Goal: Entertainment & Leisure: Consume media (video, audio)

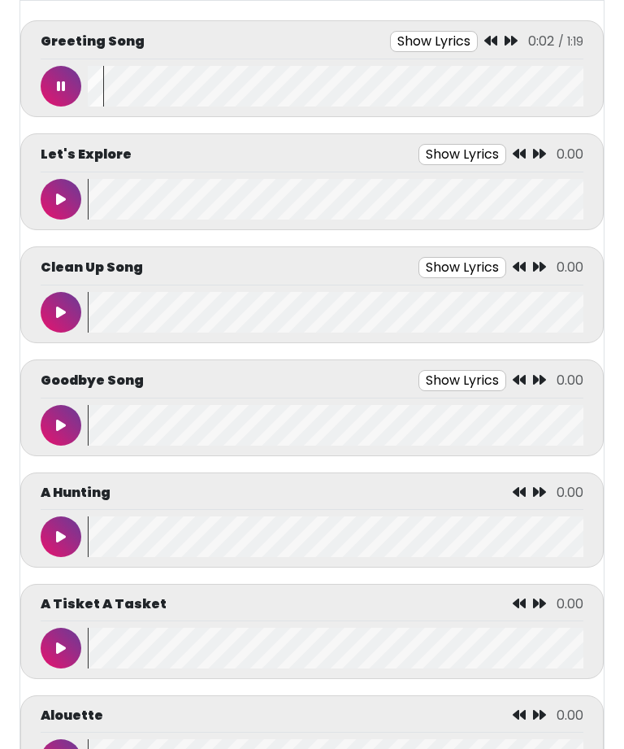
click at [62, 80] on icon at bounding box center [61, 86] width 8 height 13
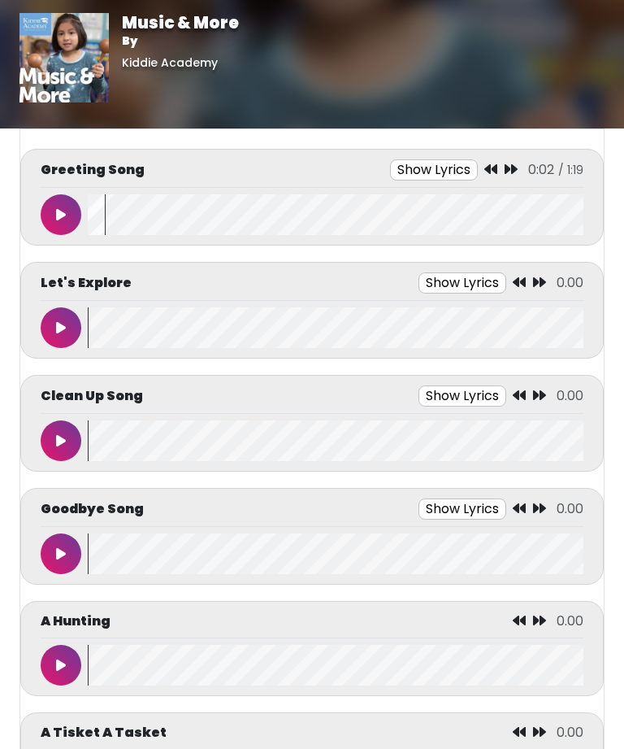
click at [476, 161] on button "Show Lyrics" at bounding box center [434, 169] width 88 height 21
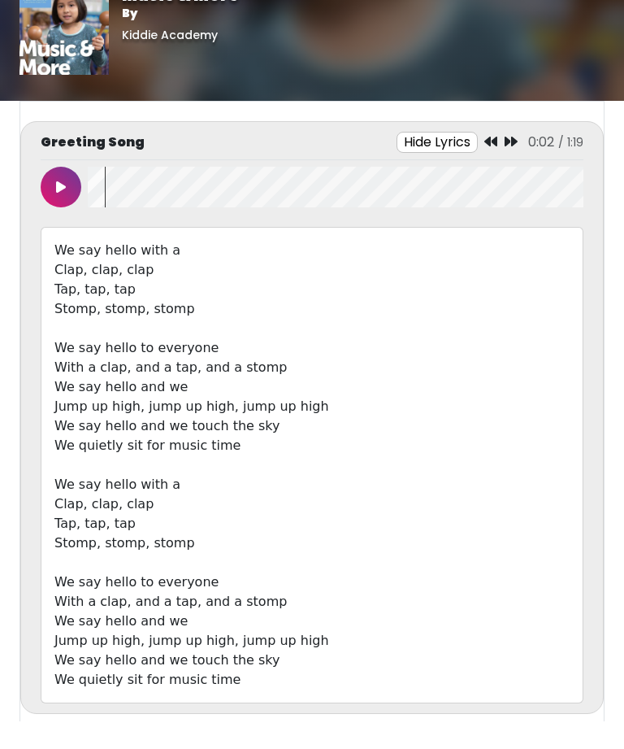
scroll to position [28, 0]
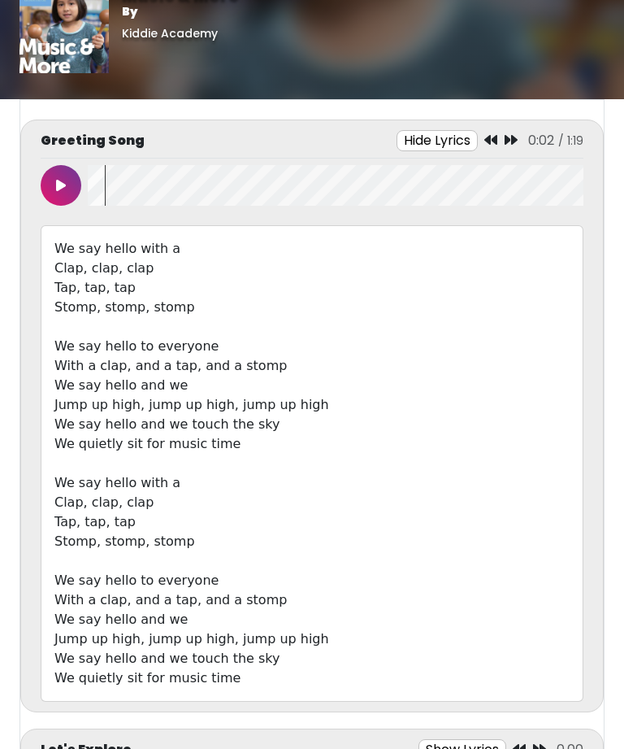
click at [495, 143] on icon at bounding box center [491, 140] width 13 height 13
click at [63, 188] on icon at bounding box center [61, 185] width 10 height 13
click at [72, 189] on button at bounding box center [61, 185] width 41 height 41
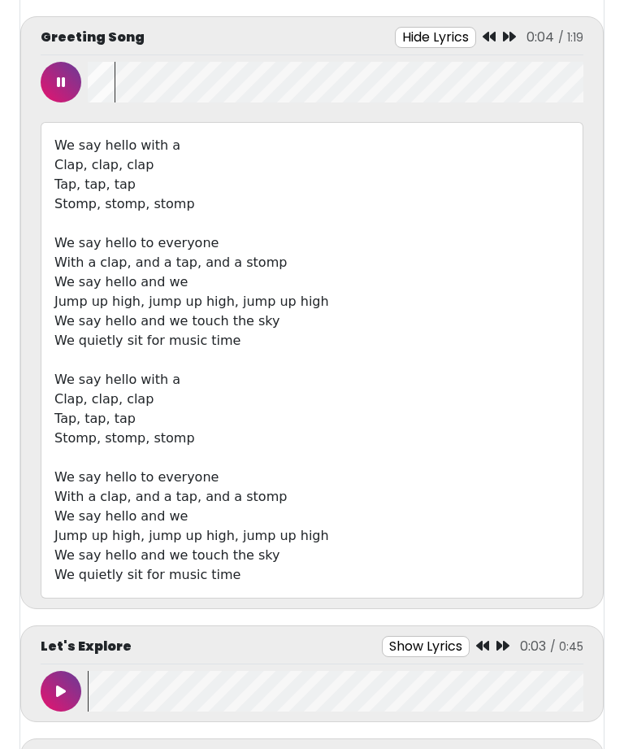
scroll to position [94, 0]
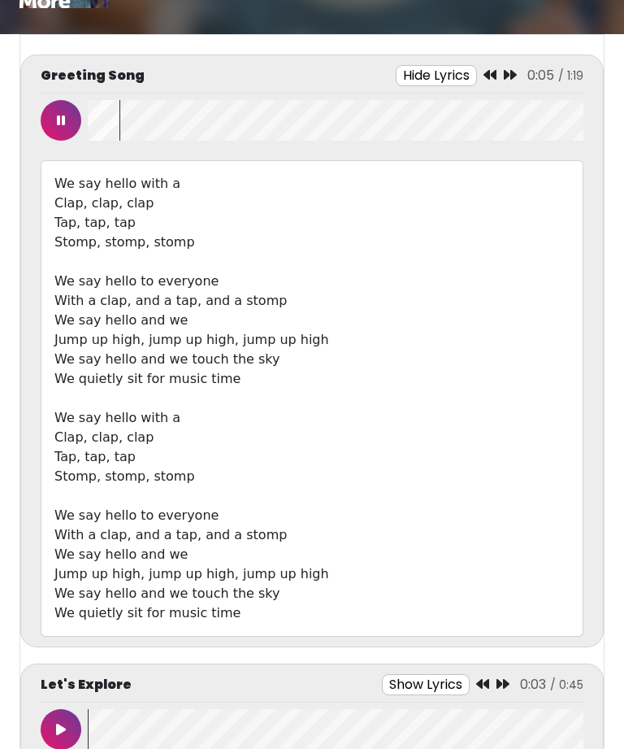
click at [77, 129] on button at bounding box center [61, 120] width 41 height 41
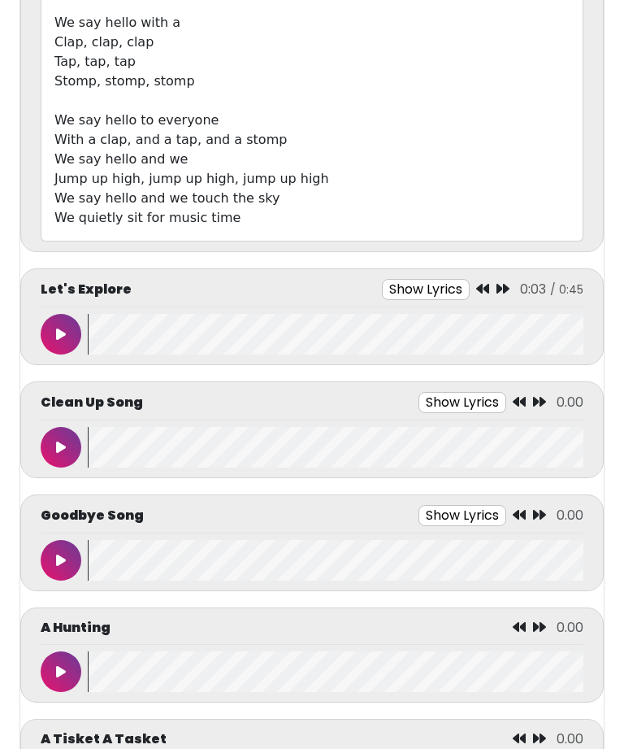
scroll to position [490, 0]
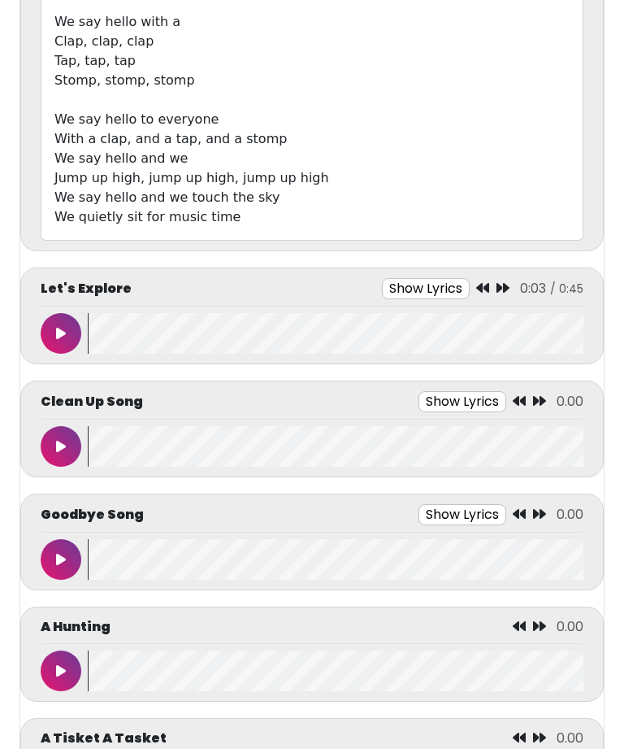
click at [68, 346] on button at bounding box center [61, 333] width 41 height 41
click at [462, 298] on button "Show Lyrics" at bounding box center [429, 288] width 88 height 21
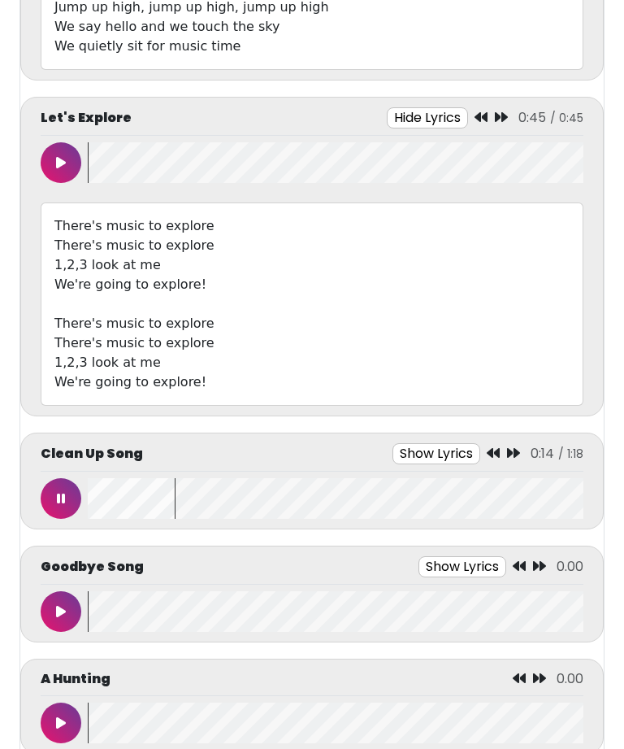
scroll to position [663, 0]
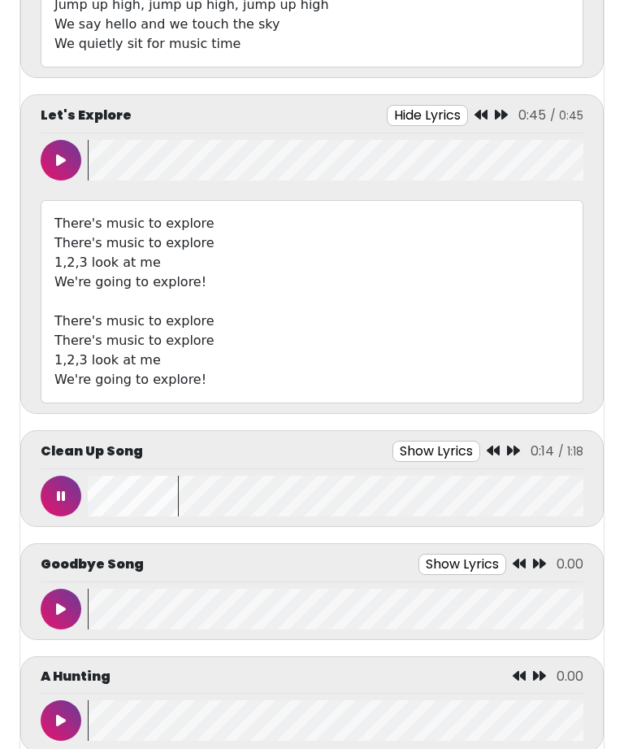
click at [69, 495] on button at bounding box center [61, 496] width 41 height 41
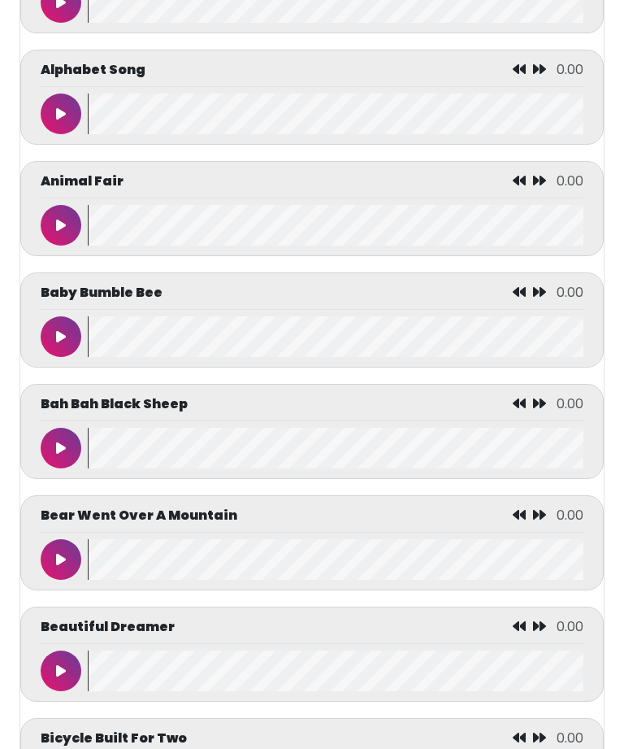
scroll to position [1604, 0]
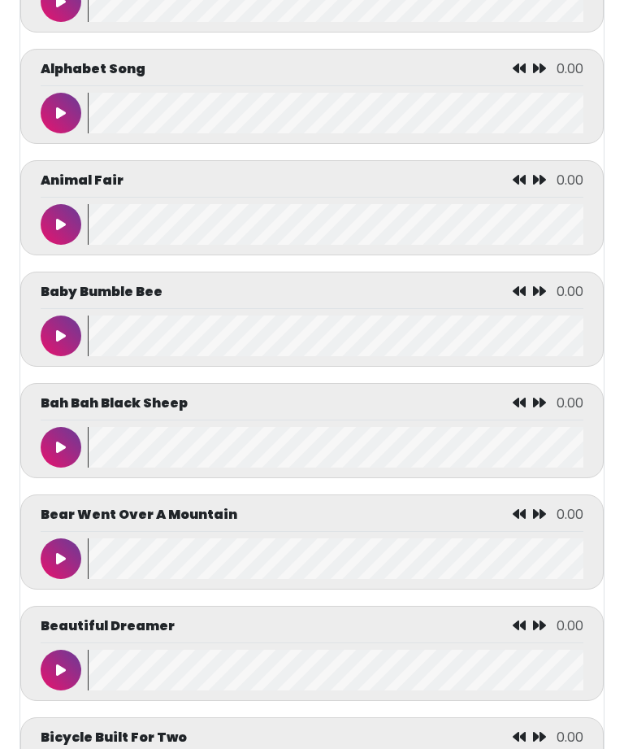
click at [75, 560] on button at bounding box center [61, 559] width 41 height 41
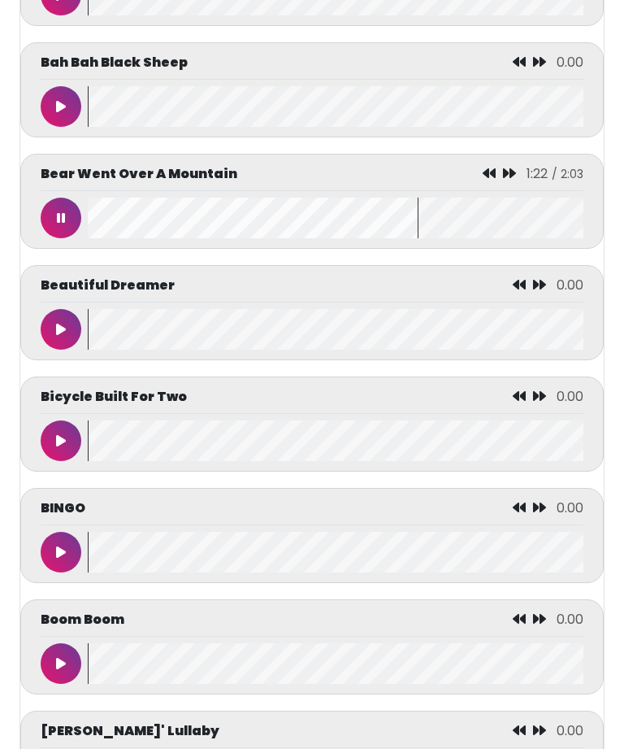
scroll to position [1968, 0]
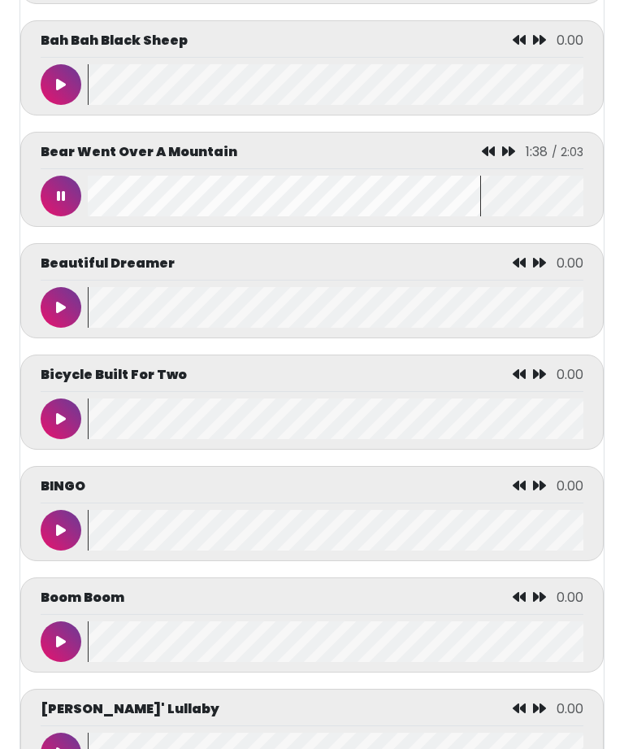
click at [50, 196] on button at bounding box center [61, 196] width 41 height 41
click at [63, 549] on button at bounding box center [61, 530] width 41 height 41
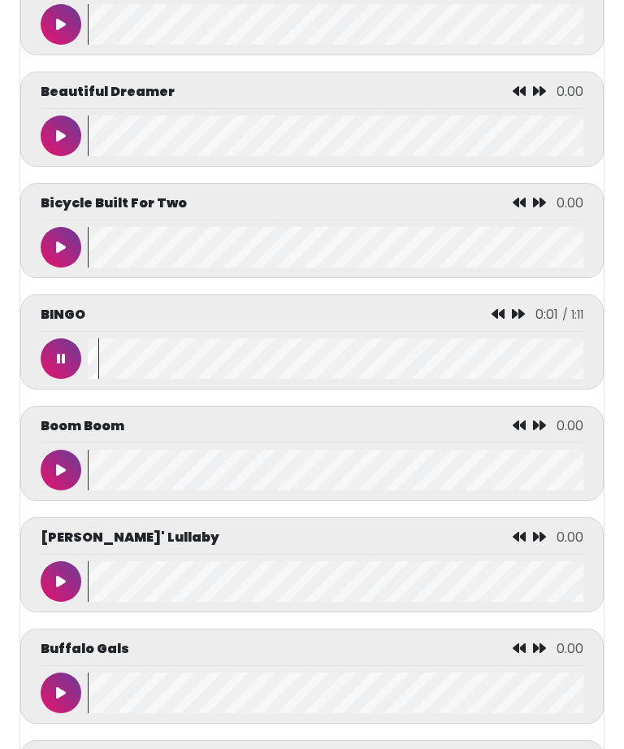
scroll to position [2138, 0]
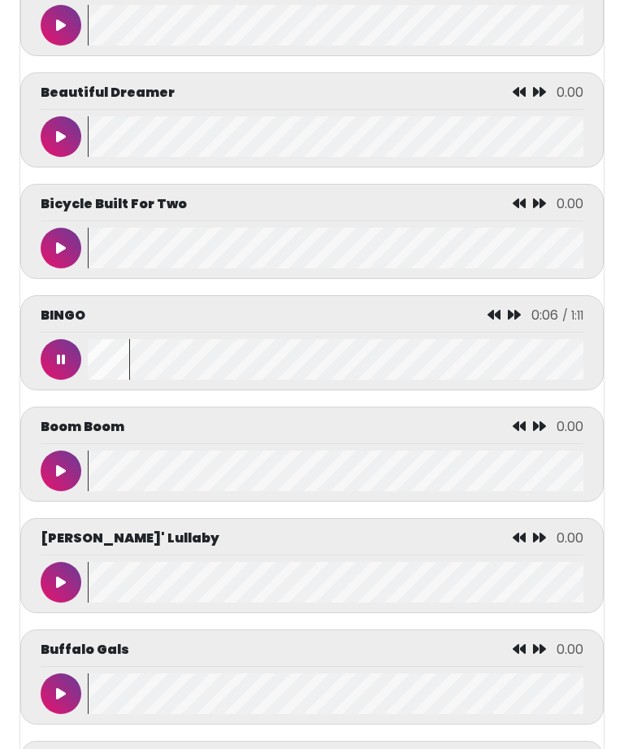
click at [63, 366] on icon at bounding box center [61, 359] width 8 height 13
click at [54, 472] on button at bounding box center [61, 470] width 41 height 41
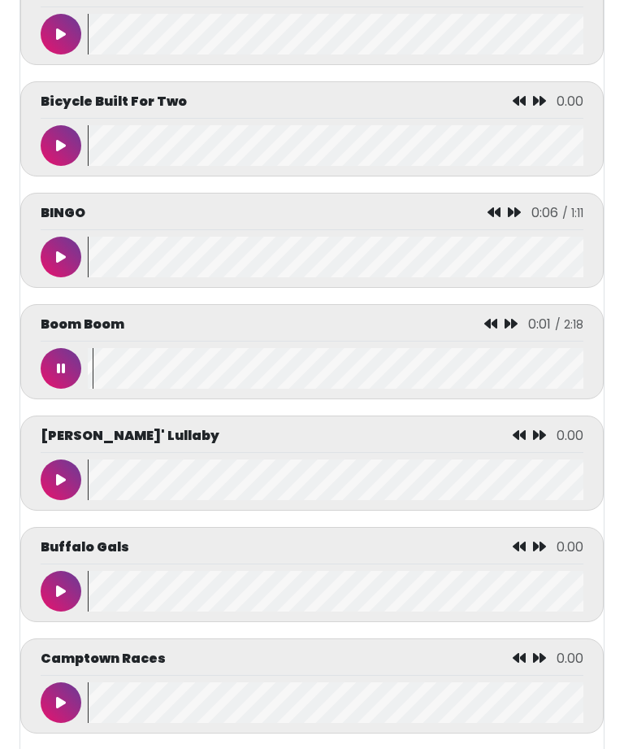
scroll to position [2242, 0]
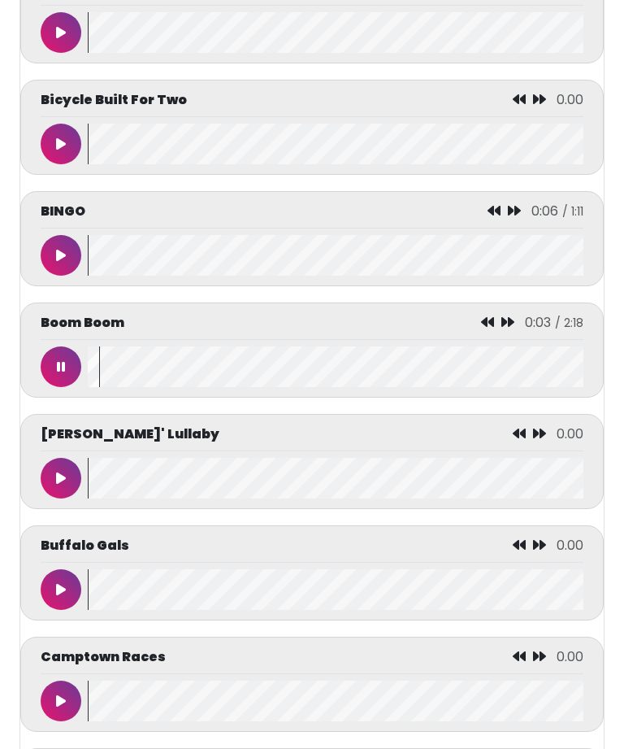
click at [65, 382] on button at bounding box center [61, 366] width 41 height 41
click at [60, 485] on icon at bounding box center [61, 478] width 10 height 13
click at [59, 485] on icon at bounding box center [61, 478] width 8 height 13
click at [61, 590] on button at bounding box center [61, 589] width 41 height 41
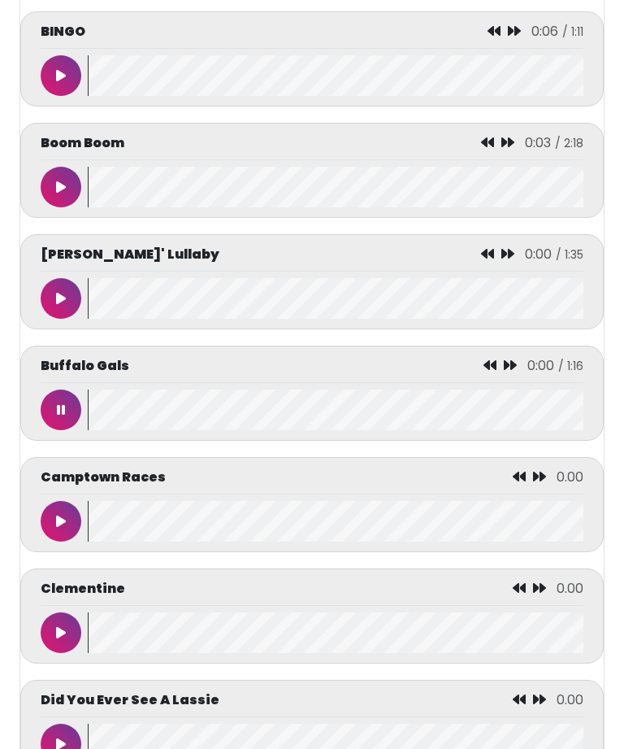
scroll to position [2421, 0]
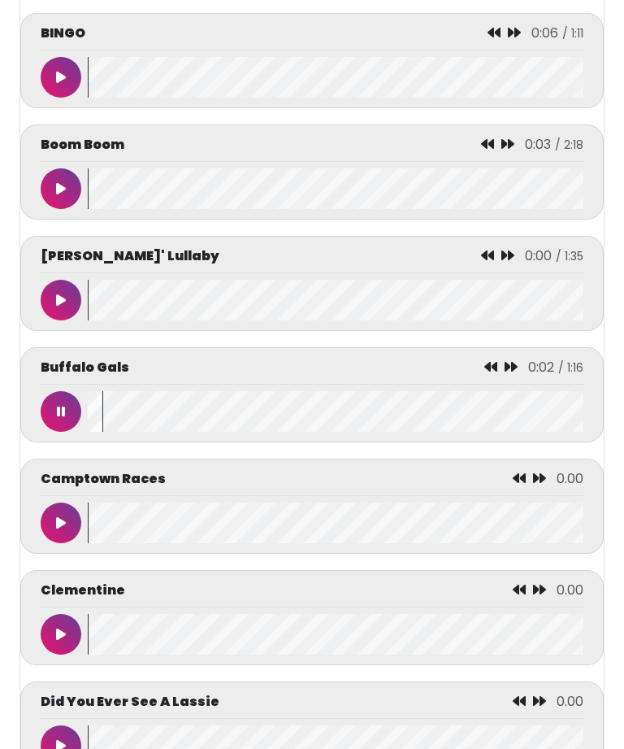
click at [45, 442] on div "Buffalo Gals 0:02 / 1:16" at bounding box center [312, 394] width 584 height 95
click at [64, 529] on icon at bounding box center [61, 522] width 10 height 13
click at [59, 418] on icon at bounding box center [61, 411] width 10 height 13
click at [65, 423] on button at bounding box center [61, 411] width 41 height 41
click at [61, 641] on icon at bounding box center [61, 634] width 10 height 13
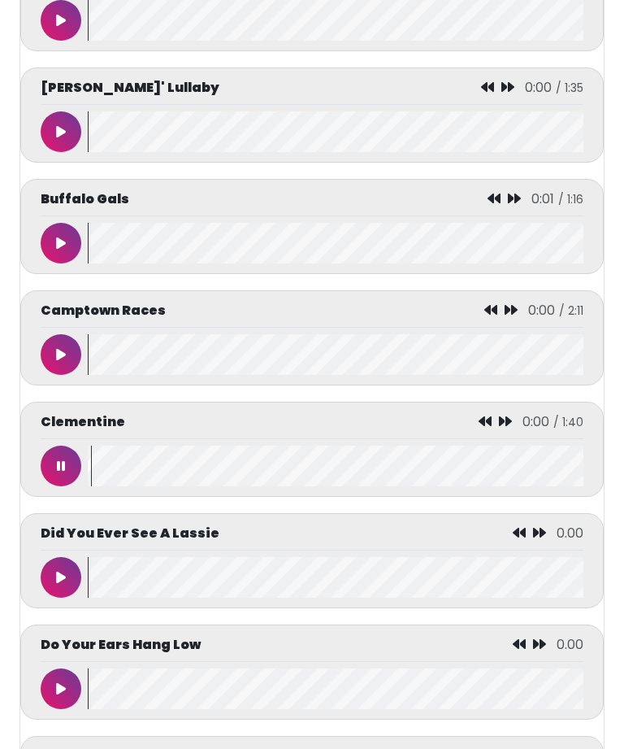
scroll to position [2588, 0]
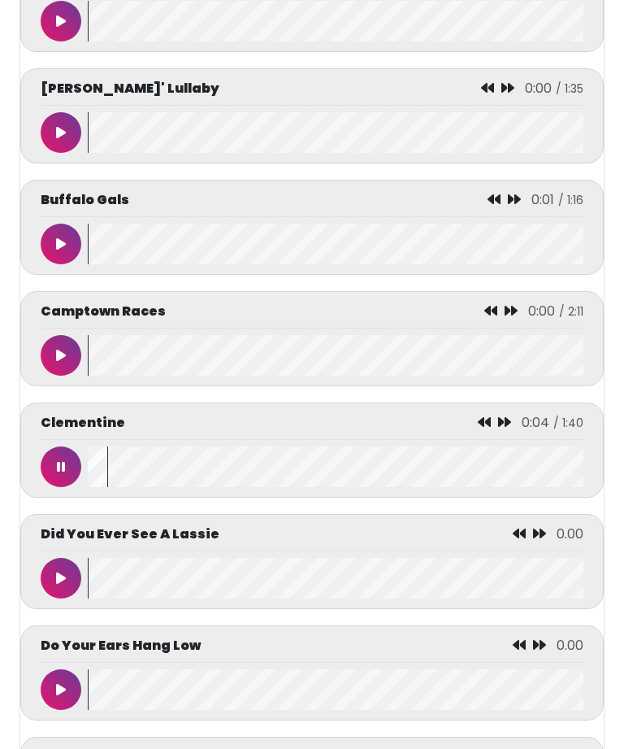
click at [63, 473] on icon at bounding box center [61, 466] width 8 height 13
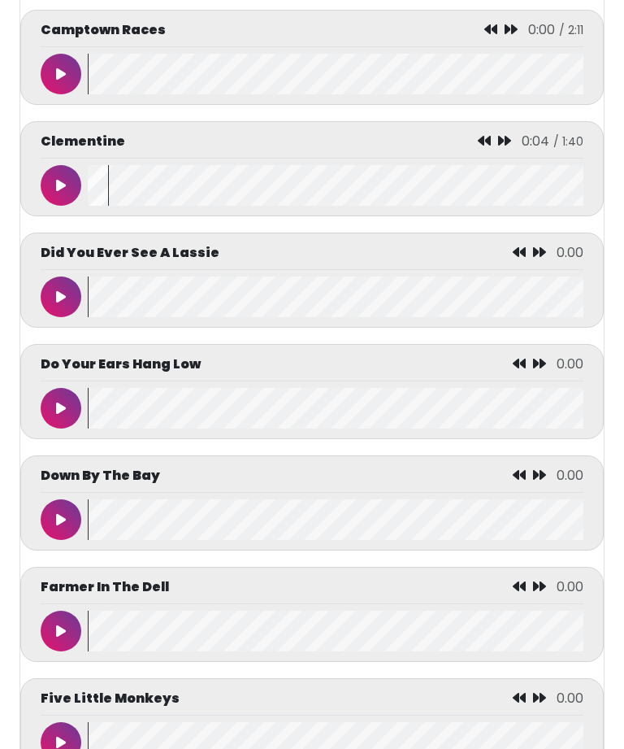
scroll to position [2944, 0]
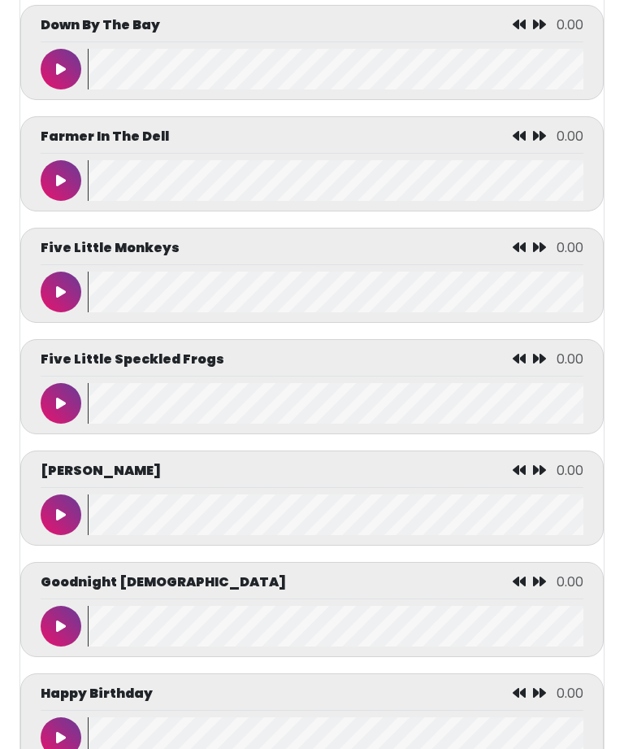
click at [63, 411] on icon at bounding box center [61, 404] width 10 height 13
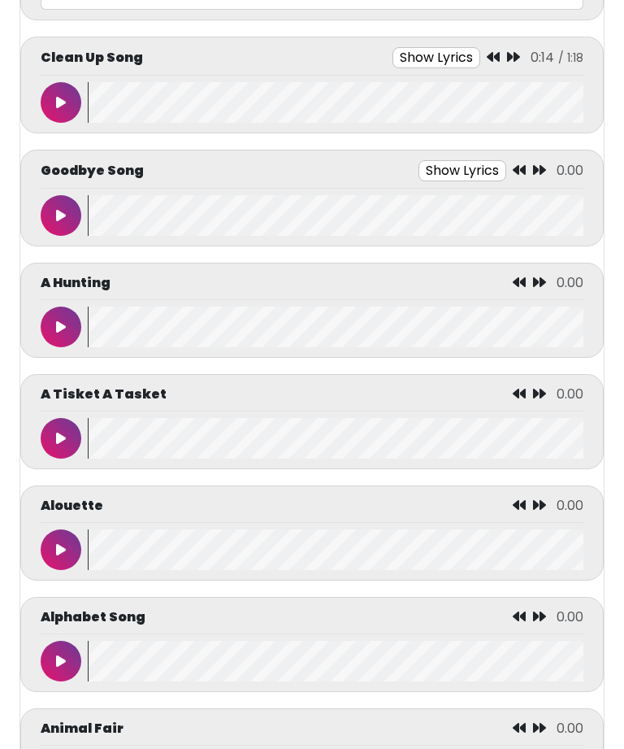
scroll to position [1057, 0]
click at [62, 203] on button at bounding box center [61, 215] width 41 height 41
click at [440, 167] on button "Show Lyrics" at bounding box center [429, 170] width 88 height 21
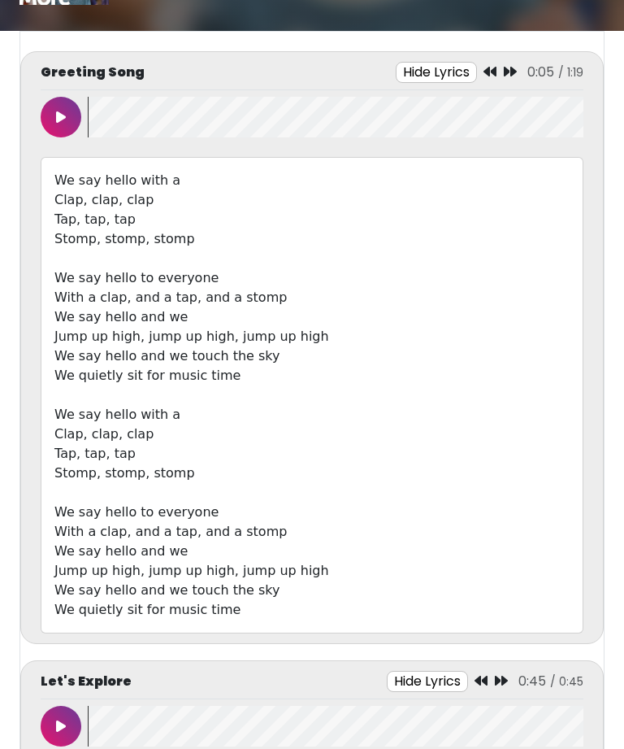
scroll to position [0, 0]
